Goal: Information Seeking & Learning: Learn about a topic

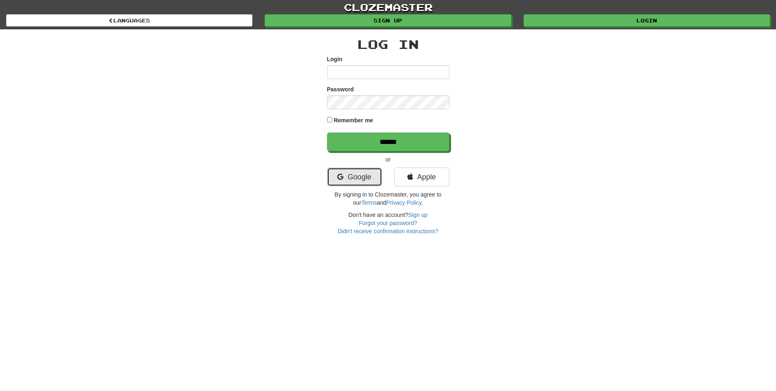
click at [347, 177] on link "Google" at bounding box center [354, 177] width 55 height 19
click at [353, 176] on link "Google" at bounding box center [354, 177] width 55 height 19
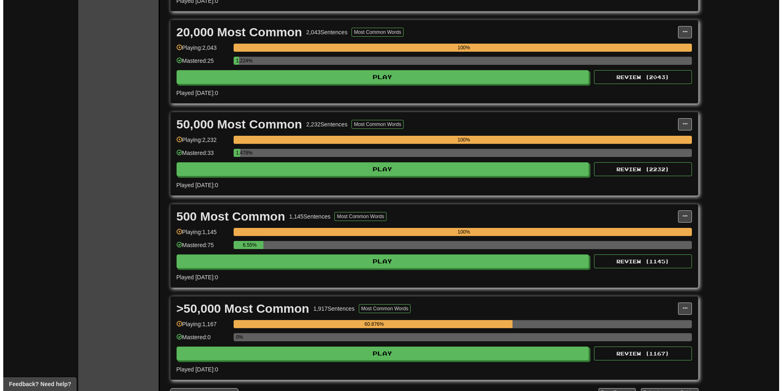
scroll to position [775, 0]
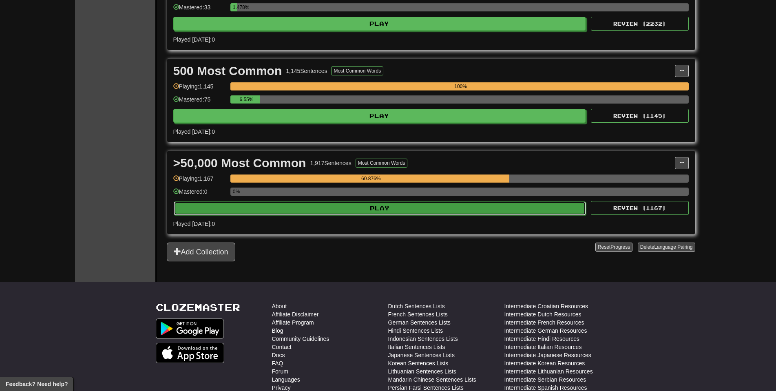
click at [420, 202] on button "Play" at bounding box center [380, 208] width 413 height 14
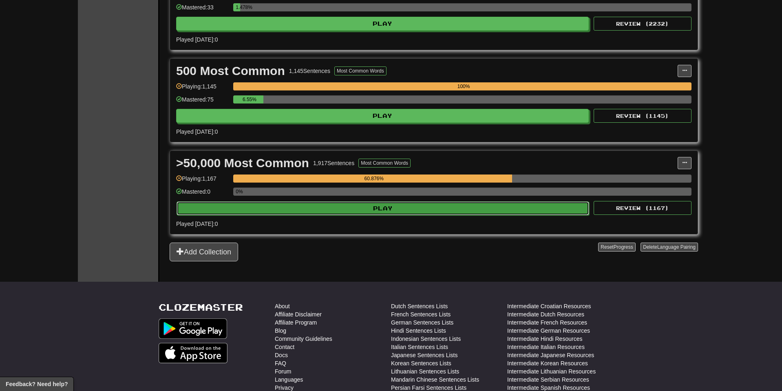
select select "**"
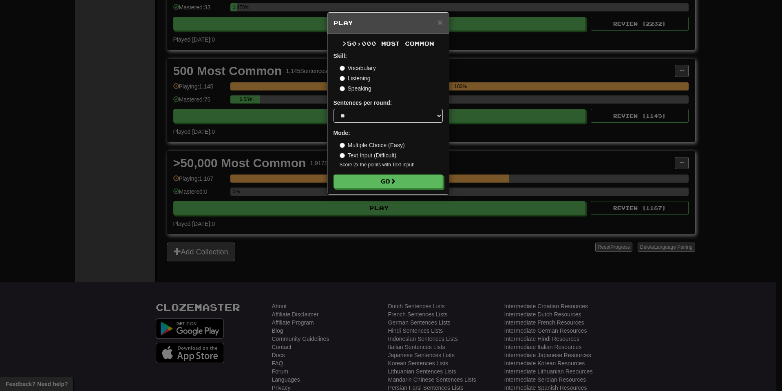
click at [423, 205] on div "× Play >50,000 Most Common Skill: Vocabulary Listening Speaking Sentences per r…" at bounding box center [391, 195] width 782 height 391
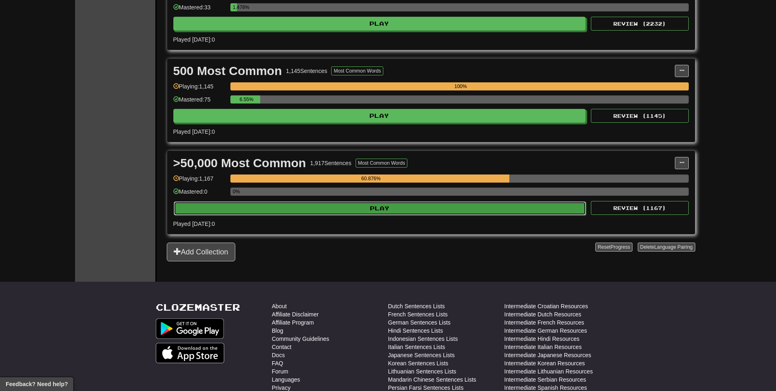
click at [416, 210] on button "Play" at bounding box center [380, 208] width 413 height 14
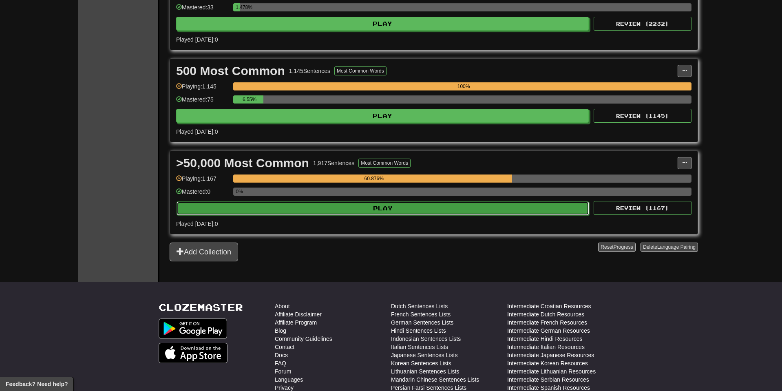
select select "**"
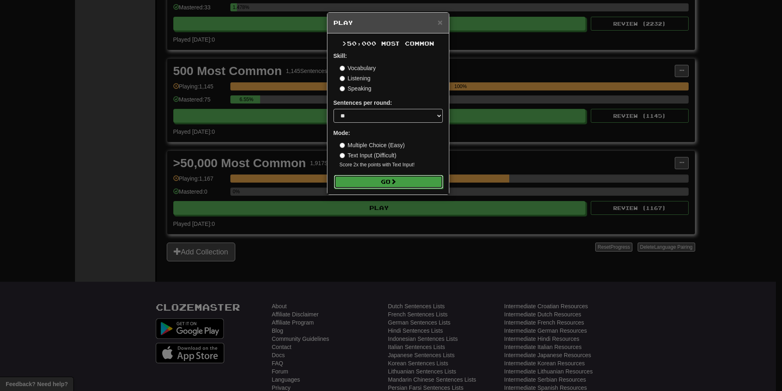
click at [406, 176] on button "Go" at bounding box center [388, 182] width 109 height 14
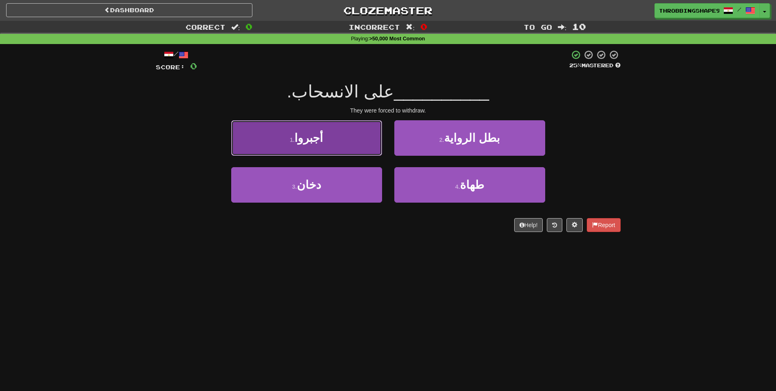
click at [343, 143] on button "1 . أجبروا" at bounding box center [306, 137] width 151 height 35
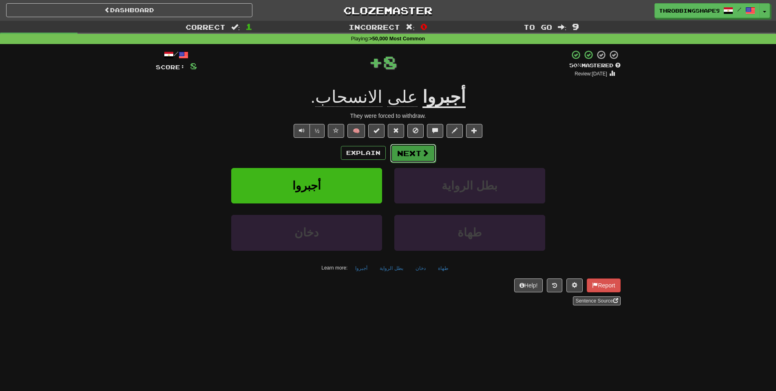
click at [410, 155] on button "Next" at bounding box center [413, 153] width 46 height 19
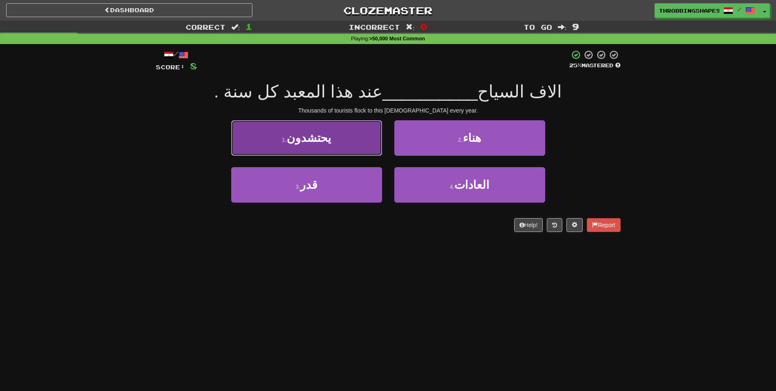
click at [360, 147] on button "1 . يحتشدون" at bounding box center [306, 137] width 151 height 35
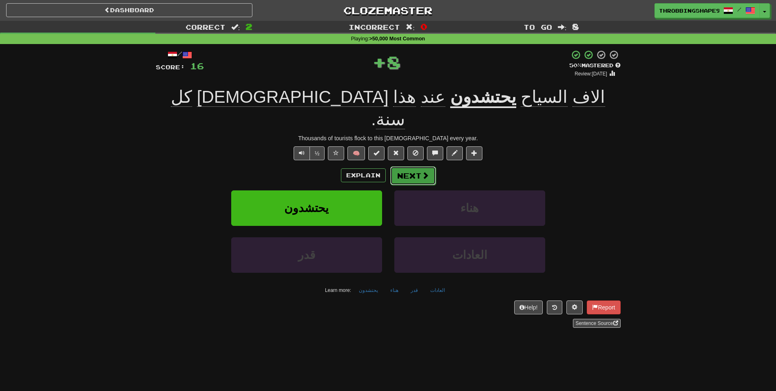
click at [408, 166] on button "Next" at bounding box center [413, 175] width 46 height 19
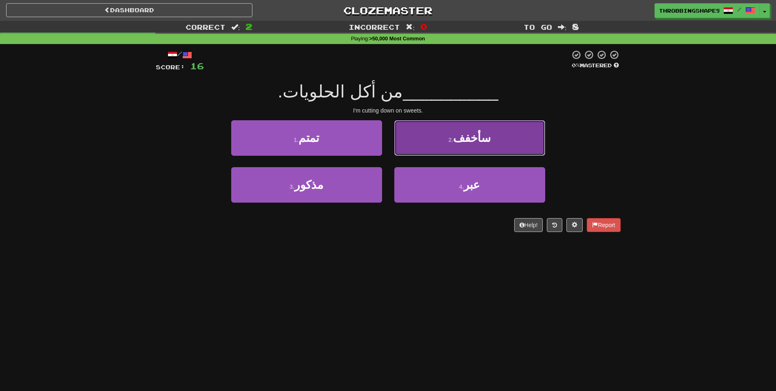
click at [414, 152] on button "2 . سأخفف" at bounding box center [469, 137] width 151 height 35
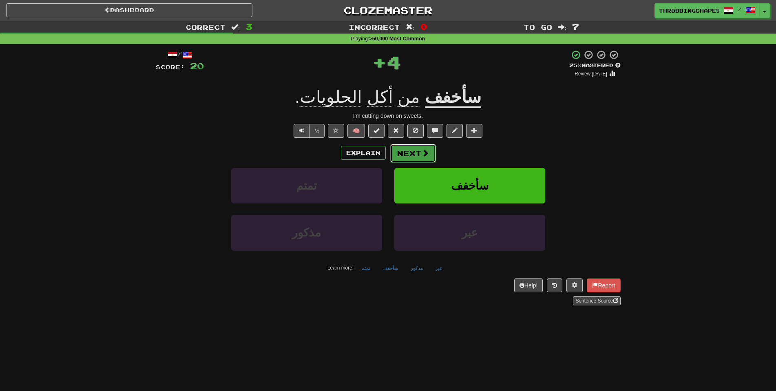
click at [405, 154] on button "Next" at bounding box center [413, 153] width 46 height 19
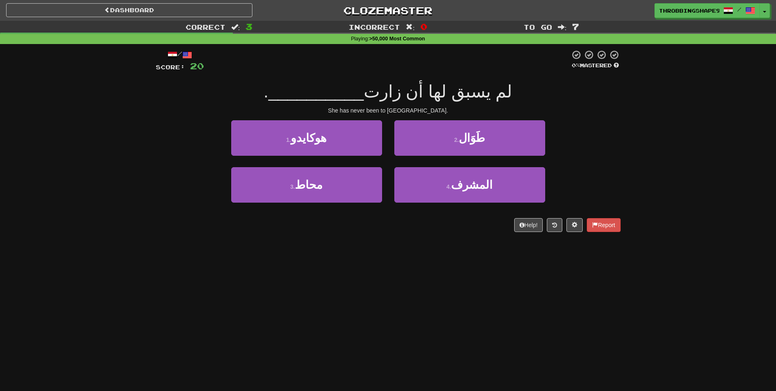
click at [354, 157] on div "1 . [GEOGRAPHIC_DATA]" at bounding box center [306, 143] width 163 height 47
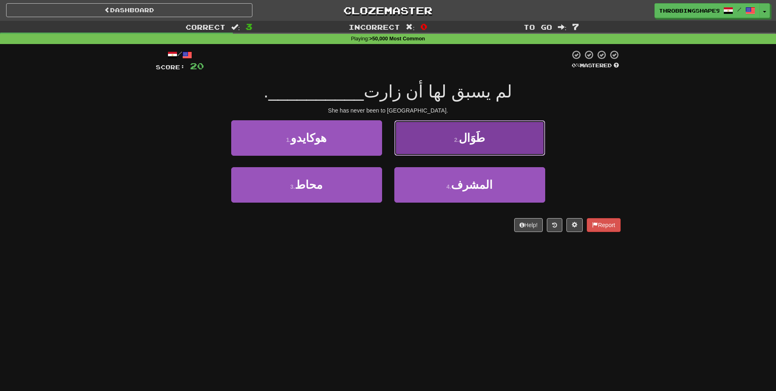
click at [397, 155] on button "2 . طَوَال" at bounding box center [469, 137] width 151 height 35
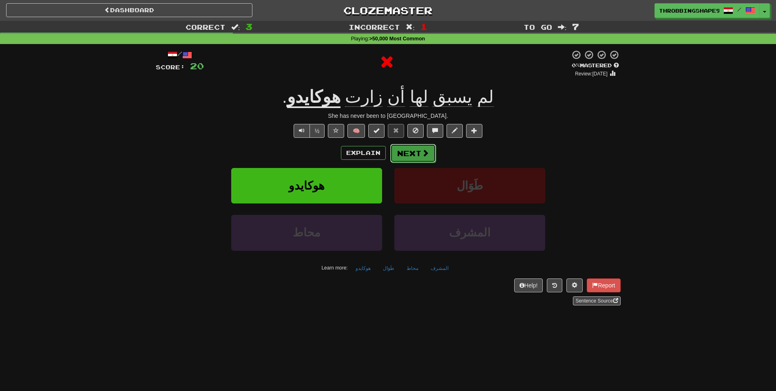
click at [395, 159] on button "Next" at bounding box center [413, 153] width 46 height 19
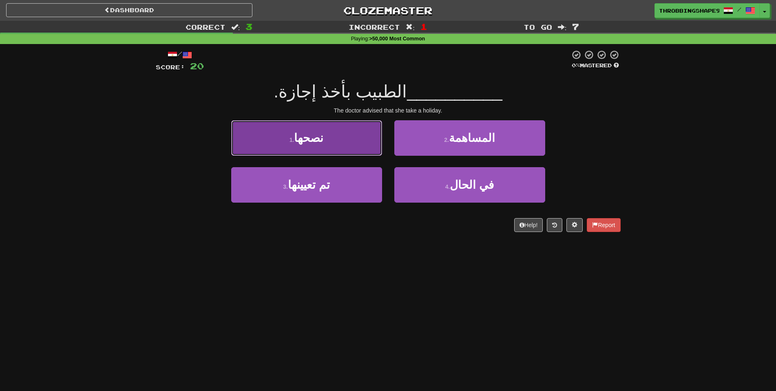
click at [367, 137] on button "1 . نصحها" at bounding box center [306, 137] width 151 height 35
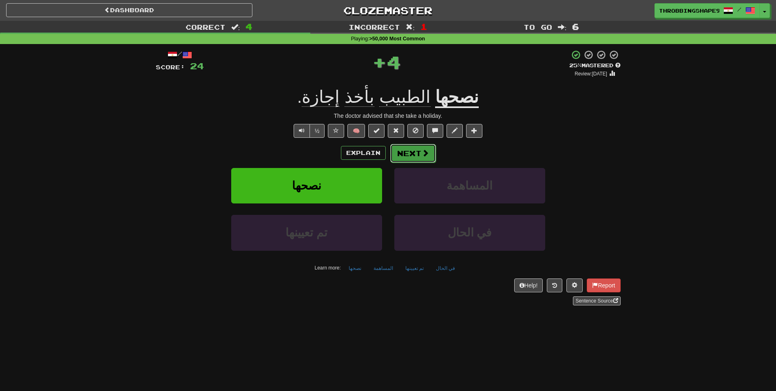
click at [429, 150] on button "Next" at bounding box center [413, 153] width 46 height 19
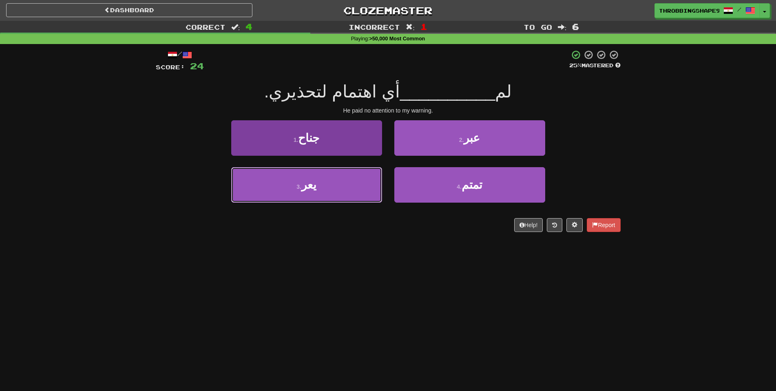
click at [363, 177] on button "3 . يعر" at bounding box center [306, 184] width 151 height 35
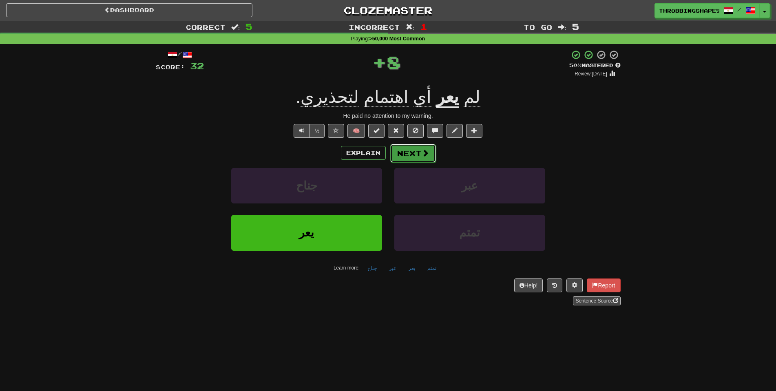
click at [412, 151] on button "Next" at bounding box center [413, 153] width 46 height 19
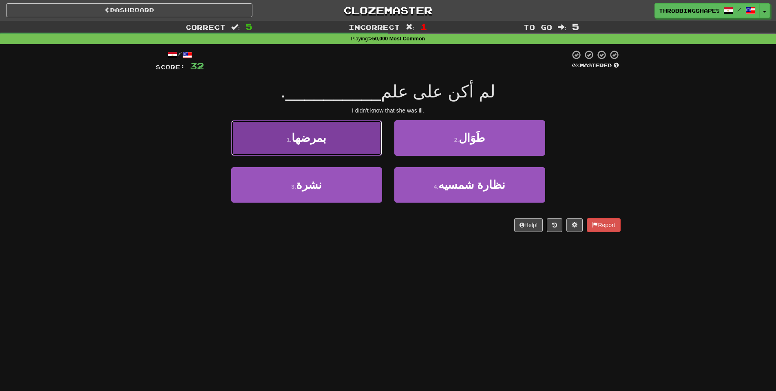
click at [375, 154] on button "1 . بمرضها" at bounding box center [306, 137] width 151 height 35
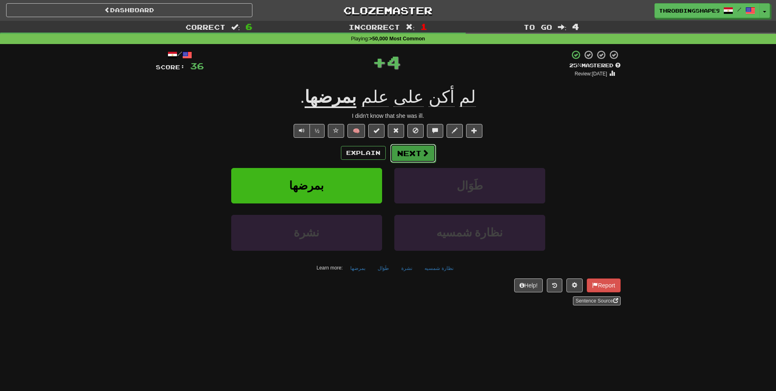
click at [411, 155] on button "Next" at bounding box center [413, 153] width 46 height 19
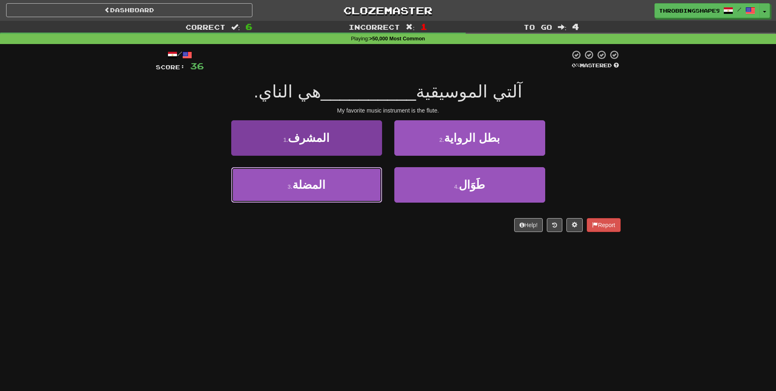
click at [354, 190] on button "3 . المضلة" at bounding box center [306, 184] width 151 height 35
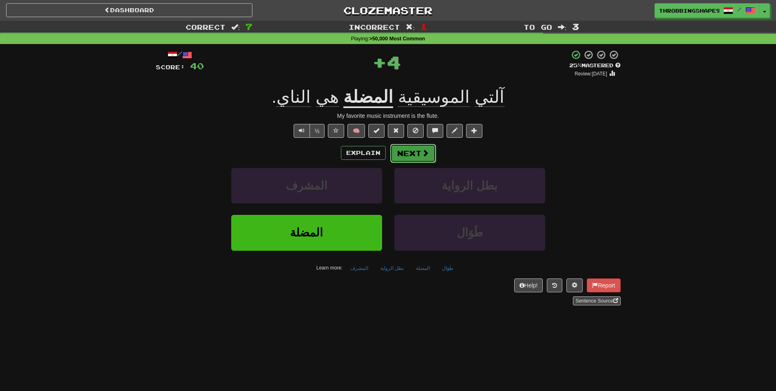
click at [413, 155] on button "Next" at bounding box center [413, 153] width 46 height 19
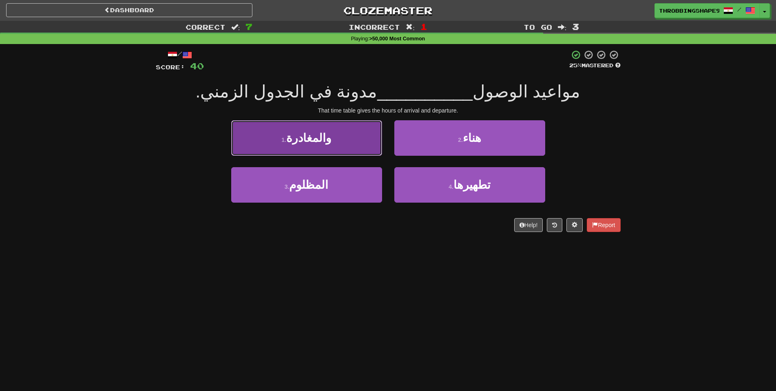
click at [367, 154] on button "1 . والمغادرة" at bounding box center [306, 137] width 151 height 35
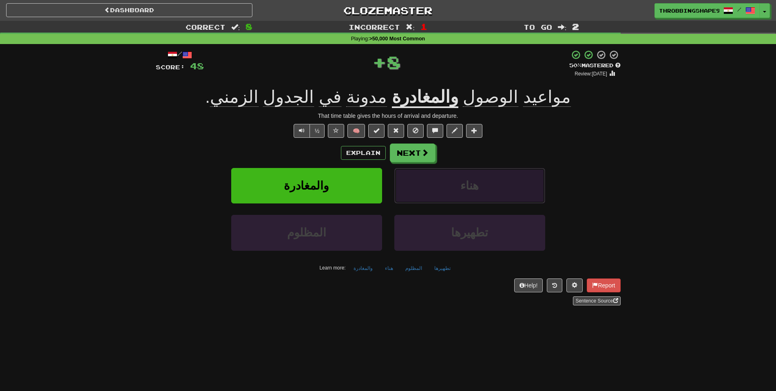
click at [418, 169] on button "هناء" at bounding box center [469, 185] width 151 height 35
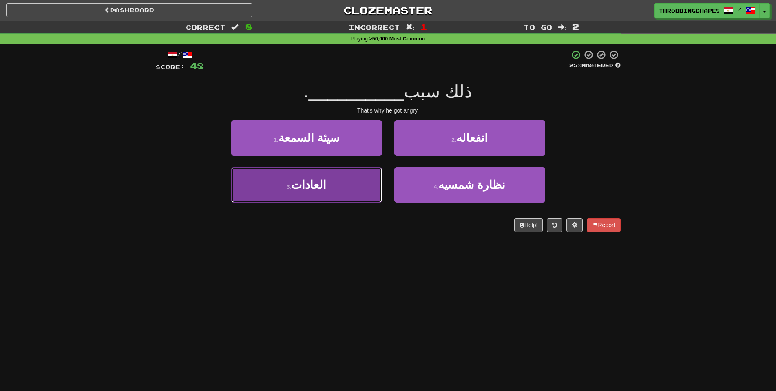
drag, startPoint x: 367, startPoint y: 177, endPoint x: 383, endPoint y: 171, distance: 17.3
click at [367, 177] on button "3 . العادات" at bounding box center [306, 184] width 151 height 35
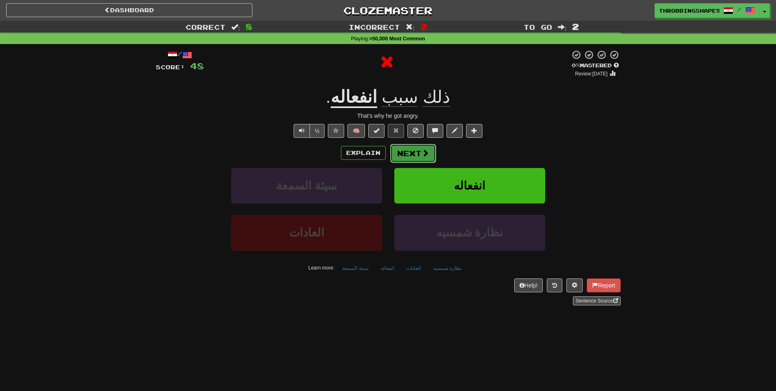
click at [417, 156] on button "Next" at bounding box center [413, 153] width 46 height 19
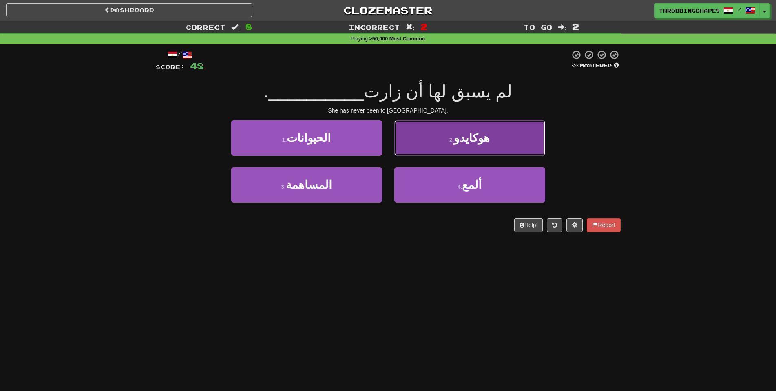
click at [422, 147] on button "2 . [GEOGRAPHIC_DATA]" at bounding box center [469, 137] width 151 height 35
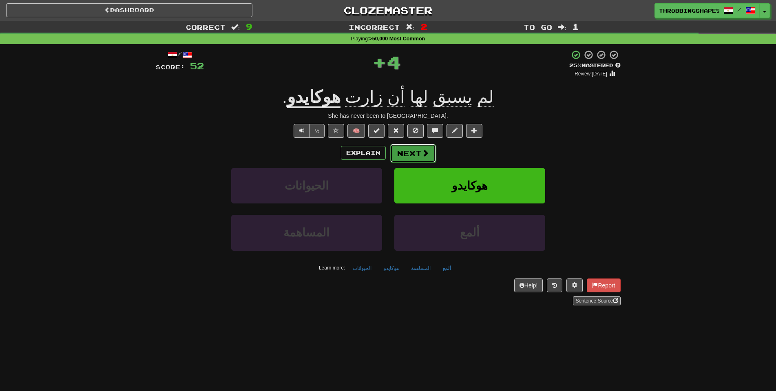
click at [411, 147] on button "Next" at bounding box center [413, 153] width 46 height 19
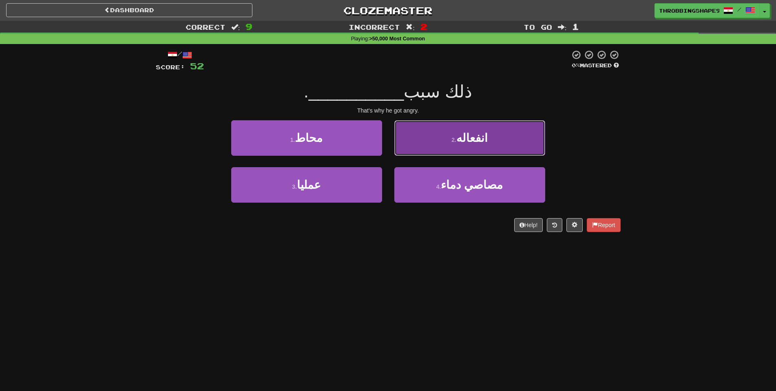
click at [411, 150] on button "2 . انفعاله" at bounding box center [469, 137] width 151 height 35
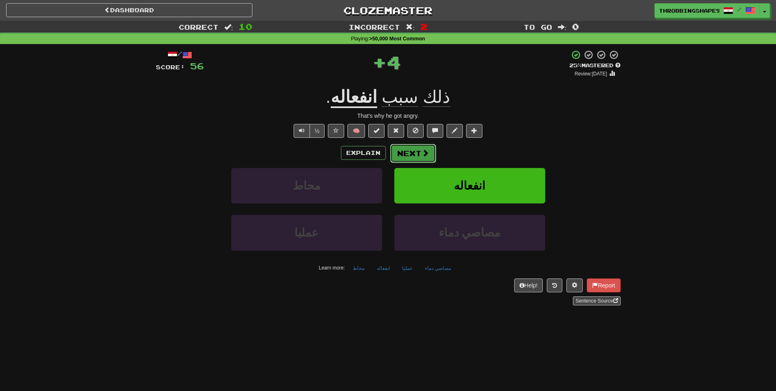
click at [413, 158] on button "Next" at bounding box center [413, 153] width 46 height 19
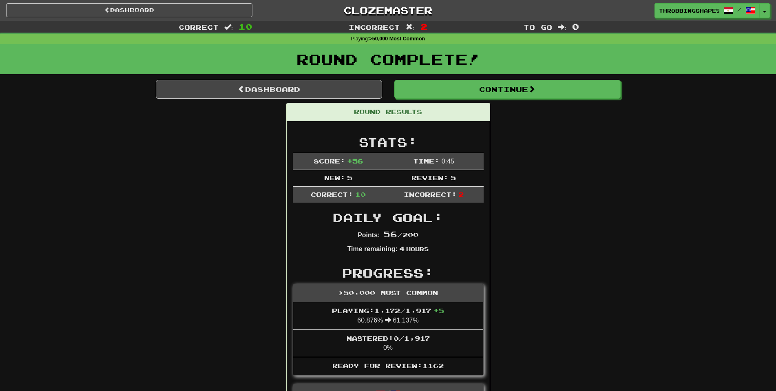
drag, startPoint x: 556, startPoint y: 222, endPoint x: 589, endPoint y: 159, distance: 71.1
